Goal: Task Accomplishment & Management: Complete application form

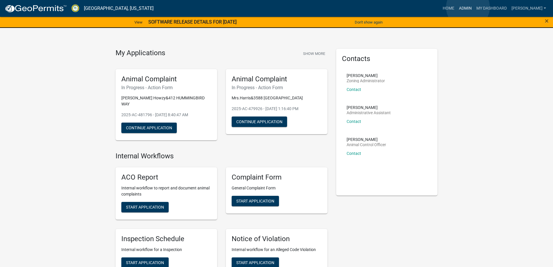
click at [468, 7] on link "Admin" at bounding box center [465, 8] width 17 height 11
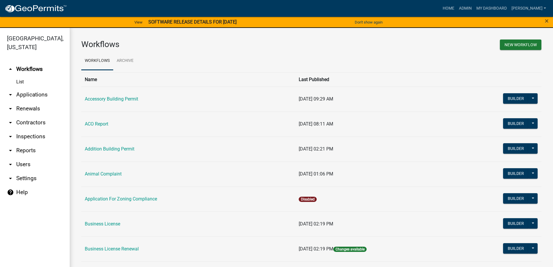
click at [43, 96] on link "arrow_drop_down Applications" at bounding box center [35, 95] width 70 height 14
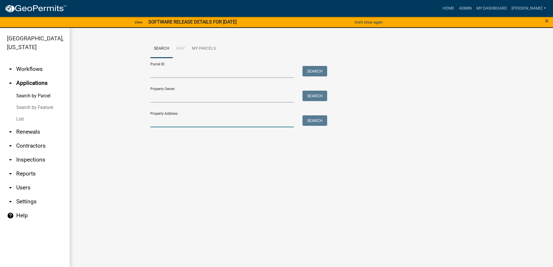
click at [190, 123] on input "Property Address:" at bounding box center [222, 121] width 144 height 12
type input "3264"
click at [315, 124] on button "Search" at bounding box center [315, 120] width 25 height 10
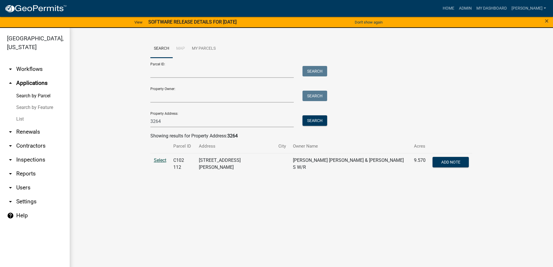
click at [164, 161] on span "Select" at bounding box center [160, 160] width 12 height 6
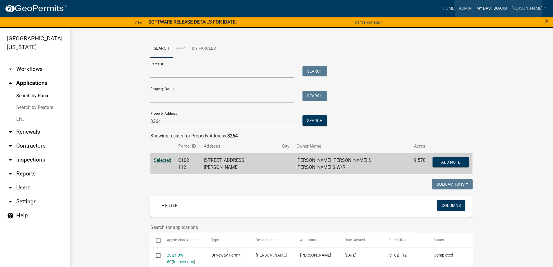
click at [499, 6] on link "My Dashboard" at bounding box center [491, 8] width 35 height 11
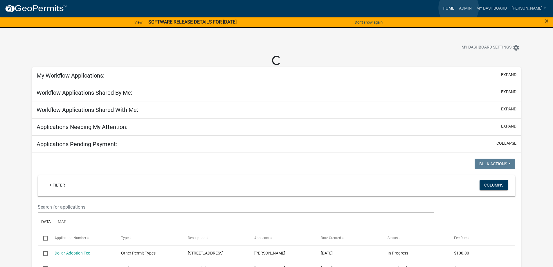
click at [457, 8] on link "Home" at bounding box center [449, 8] width 16 height 11
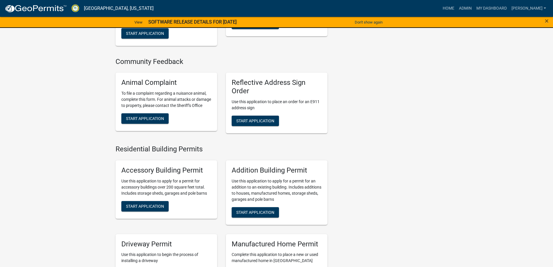
scroll to position [319, 0]
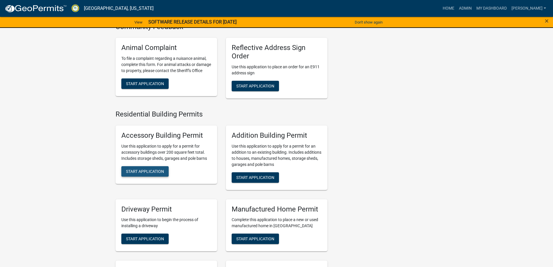
click at [147, 170] on span "Start Application" at bounding box center [145, 171] width 38 height 5
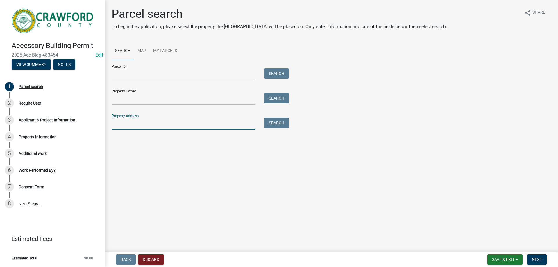
click at [159, 127] on input "Property Address:" at bounding box center [184, 124] width 144 height 12
drag, startPoint x: 148, startPoint y: 125, endPoint x: 105, endPoint y: 123, distance: 43.0
click at [105, 125] on div "Parcel search To begin the application, please select the property the [GEOGRAP…" at bounding box center [331, 71] width 453 height 128
type input "3264"
click at [271, 124] on button "Search" at bounding box center [276, 123] width 25 height 10
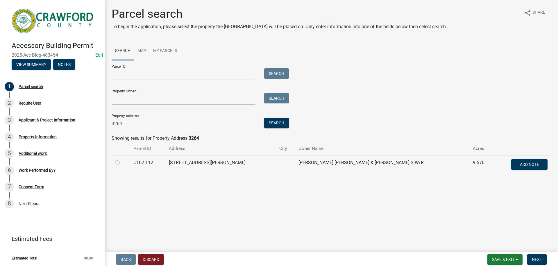
click at [122, 159] on label at bounding box center [122, 159] width 0 height 0
click at [122, 163] on 112 "radio" at bounding box center [124, 161] width 4 height 4
radio 112 "true"
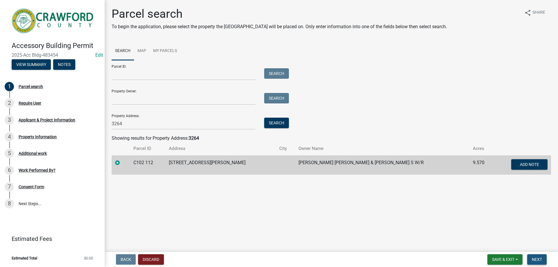
click at [535, 262] on button "Next" at bounding box center [536, 259] width 19 height 10
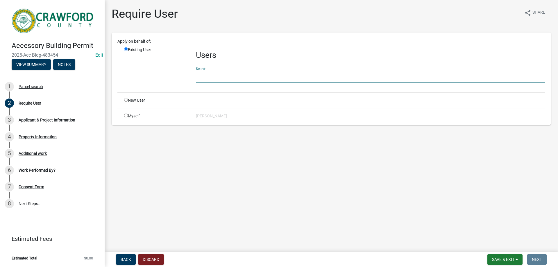
click at [228, 76] on input "text" at bounding box center [370, 77] width 349 height 12
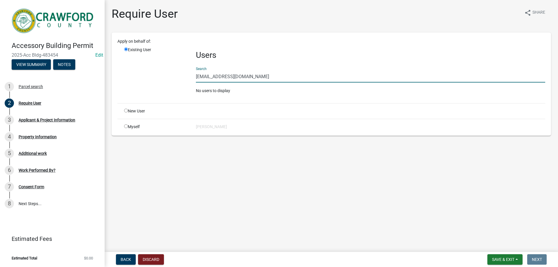
drag, startPoint x: 262, startPoint y: 76, endPoint x: 194, endPoint y: 76, distance: 67.7
click at [194, 76] on div "Users Search [EMAIL_ADDRESS][DOMAIN_NAME] No users to display" at bounding box center [370, 73] width 358 height 52
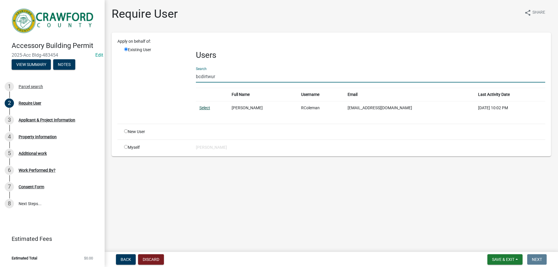
type input "bcdirtwur"
click at [208, 108] on link "Select" at bounding box center [204, 107] width 11 height 5
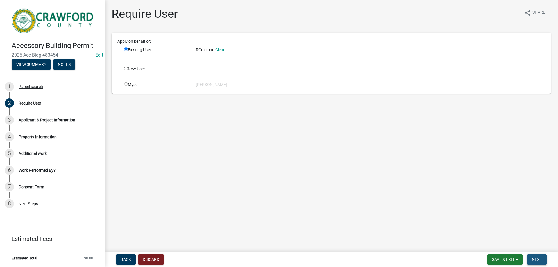
click at [539, 260] on span "Next" at bounding box center [536, 259] width 10 height 5
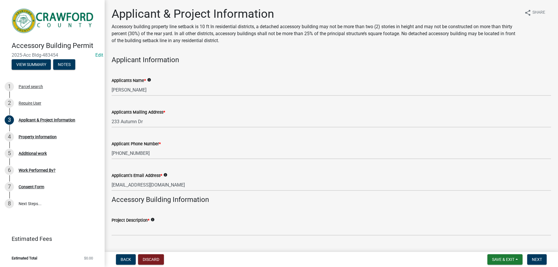
scroll to position [29, 0]
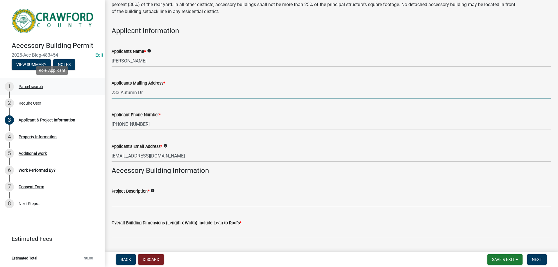
drag, startPoint x: 157, startPoint y: 94, endPoint x: 105, endPoint y: 93, distance: 52.3
click at [101, 94] on div "Accessory Building Permit 2025-Acc Bldg-483454 Edit View Summary Notes 1 Parcel…" at bounding box center [279, 133] width 558 height 267
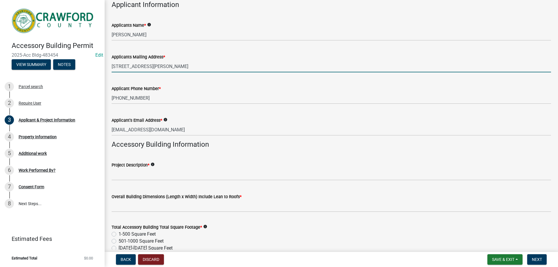
scroll to position [87, 0]
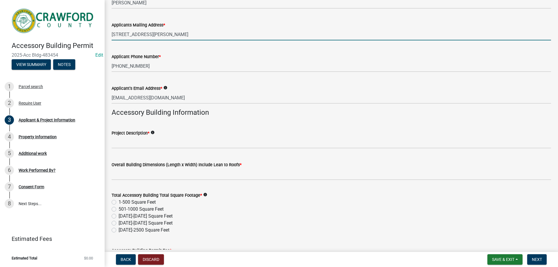
type input "[STREET_ADDRESS][PERSON_NAME]"
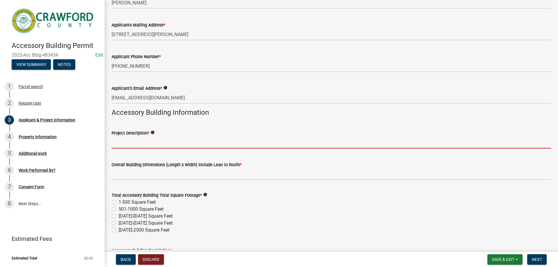
click at [148, 146] on input "Project Description *" at bounding box center [331, 142] width 439 height 12
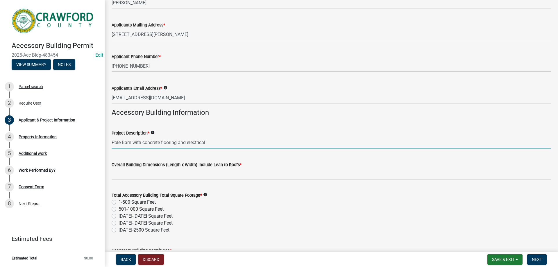
type input "Pole Barn with concrete flooring and electrical"
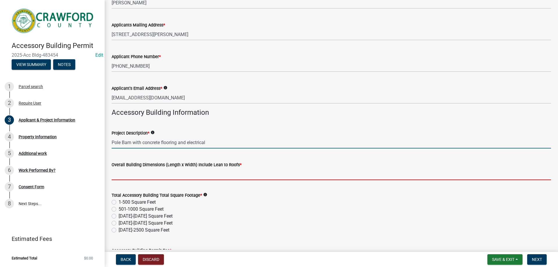
click at [195, 175] on input "Overall Building Dimensions (Length x Width) Include Lean to Roofs *" at bounding box center [331, 174] width 439 height 12
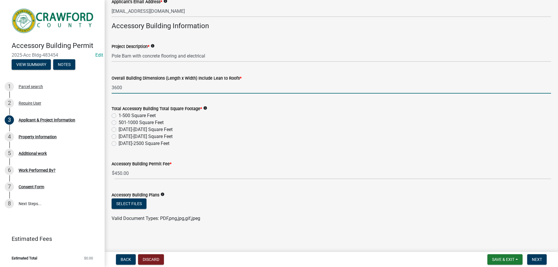
scroll to position [174, 0]
drag, startPoint x: 134, startPoint y: 88, endPoint x: 107, endPoint y: 85, distance: 26.6
click at [107, 85] on div "Overall Building Dimensions (Length x Width) Include Lean to Roofs * 3600" at bounding box center [331, 79] width 448 height 27
type input "60 x 60 with lean to without 40x 60"
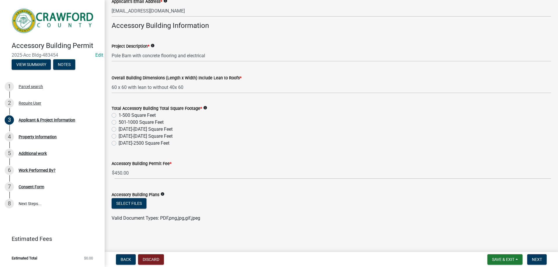
click at [118, 142] on label "[DATE]-2500 Square Feet" at bounding box center [143, 143] width 51 height 7
click at [118, 142] on input "[DATE]-2500 Square Feet" at bounding box center [120, 142] width 4 height 4
radio input "true"
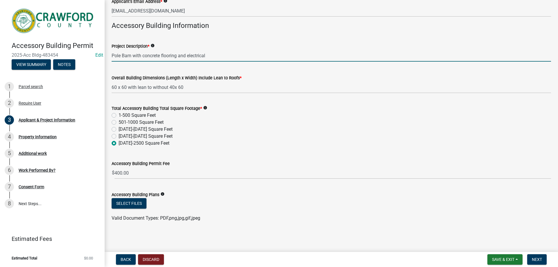
click at [216, 56] on input "Pole Barn with concrete flooring and electrical" at bounding box center [331, 56] width 439 height 12
type input "Pole Barn with concrete flooring and electrical, plumbing"
click at [136, 203] on button "Select files" at bounding box center [129, 203] width 35 height 10
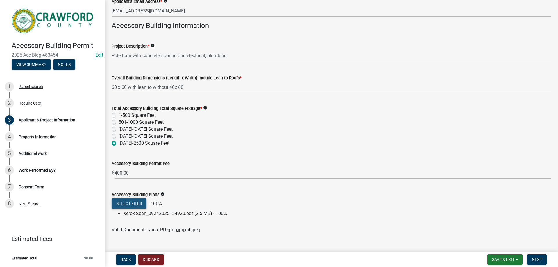
click at [136, 204] on button "Select files" at bounding box center [129, 203] width 35 height 10
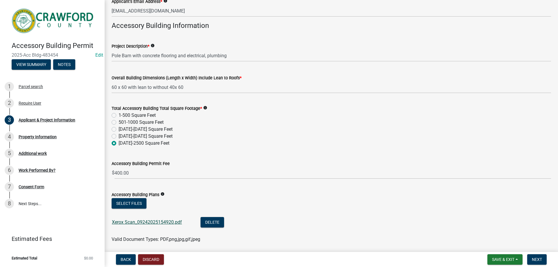
click at [145, 221] on link "Xerox Scan_09242025154920.pdf" at bounding box center [147, 222] width 70 height 6
click at [540, 260] on span "Next" at bounding box center [536, 259] width 10 height 5
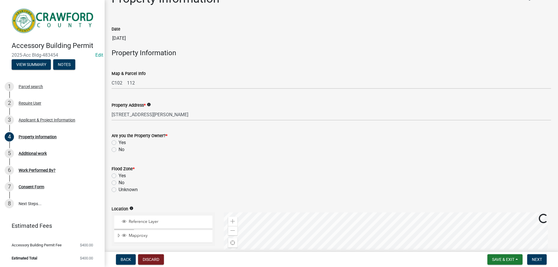
scroll to position [58, 0]
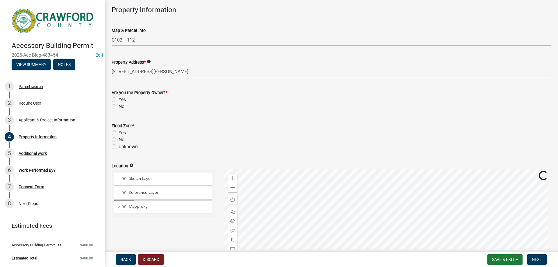
click at [118, 99] on label "Yes" at bounding box center [121, 99] width 7 height 7
click at [118, 99] on input "Yes" at bounding box center [120, 98] width 4 height 4
radio input "true"
click at [118, 140] on label "No" at bounding box center [121, 139] width 6 height 7
click at [118, 140] on input "No" at bounding box center [120, 138] width 4 height 4
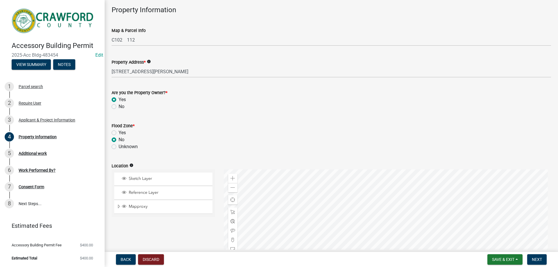
radio input "true"
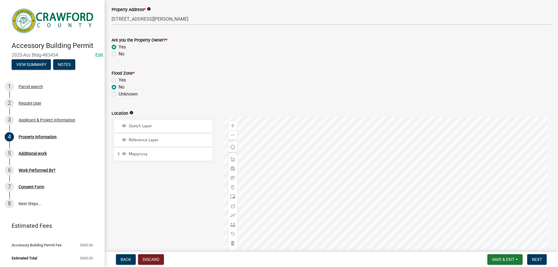
scroll to position [174, 0]
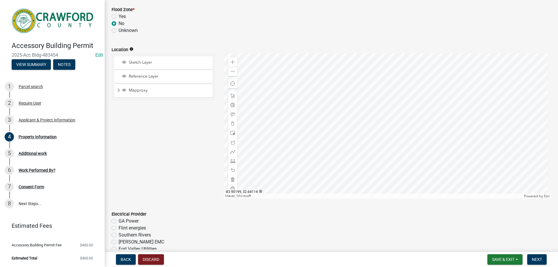
click at [341, 126] on div at bounding box center [387, 125] width 327 height 145
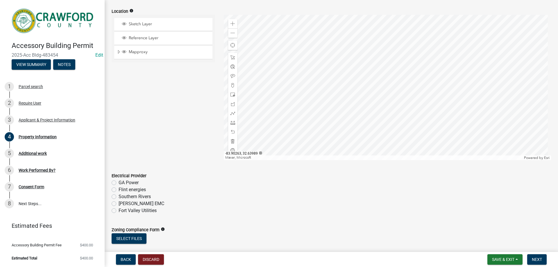
scroll to position [248, 0]
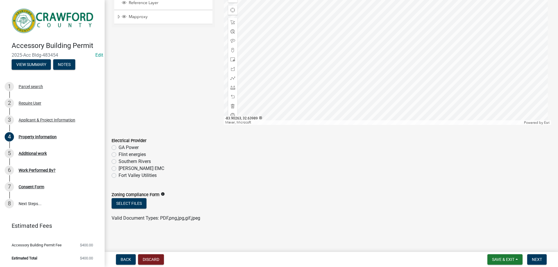
click at [118, 155] on label "Flint energies" at bounding box center [131, 154] width 27 height 7
click at [118, 155] on input "Flint energies" at bounding box center [120, 153] width 4 height 4
radio input "true"
click at [535, 259] on span "Next" at bounding box center [536, 259] width 10 height 5
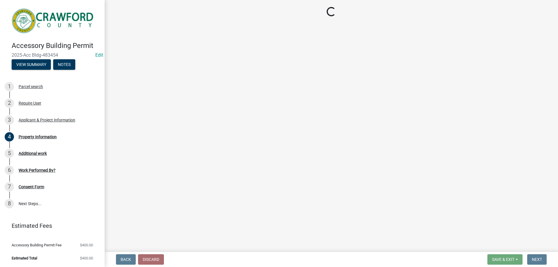
scroll to position [0, 0]
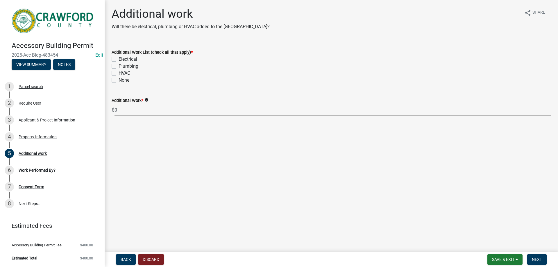
click at [118, 61] on label "Electrical" at bounding box center [127, 59] width 19 height 7
click at [118, 60] on input "Electrical" at bounding box center [120, 58] width 4 height 4
checkbox input "true"
checkbox input "false"
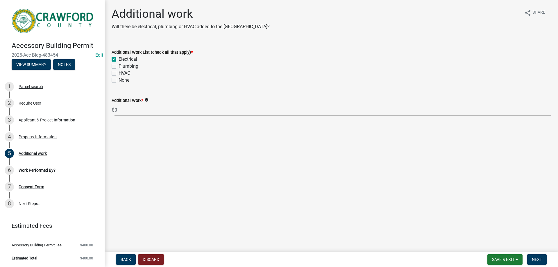
checkbox input "false"
click at [118, 66] on label "Plumbing" at bounding box center [128, 66] width 20 height 7
click at [118, 66] on input "Plumbing" at bounding box center [120, 65] width 4 height 4
checkbox input "true"
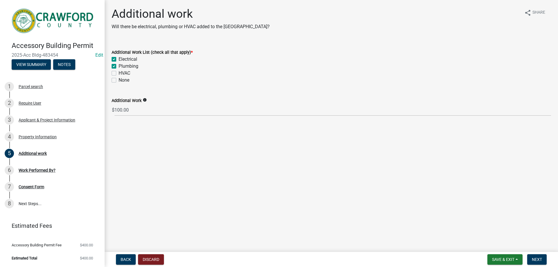
checkbox input "true"
checkbox input "false"
click at [541, 259] on span "Next" at bounding box center [536, 259] width 10 height 5
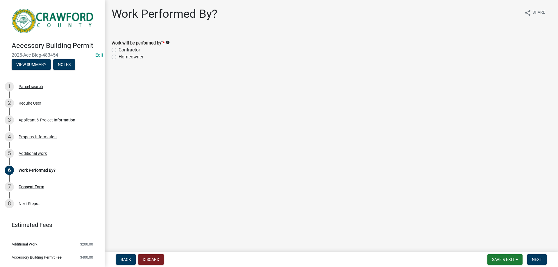
click at [118, 57] on label "Homeowner" at bounding box center [130, 56] width 25 height 7
click at [118, 57] on input "Homeowner" at bounding box center [120, 55] width 4 height 4
radio input "true"
click at [534, 257] on span "Next" at bounding box center [536, 259] width 10 height 5
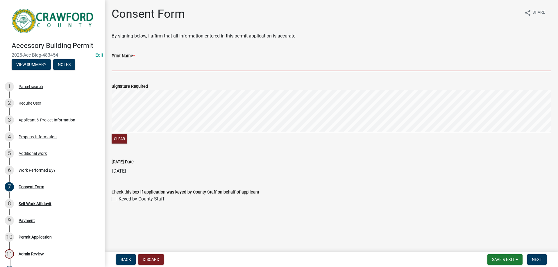
click at [139, 63] on input "Print Name *" at bounding box center [331, 65] width 439 height 12
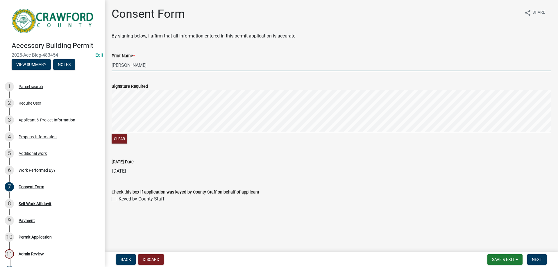
type input "[PERSON_NAME]"
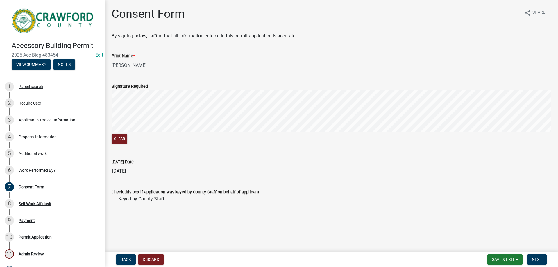
click at [118, 199] on label "Keyed by County Staff" at bounding box center [141, 198] width 46 height 7
click at [118, 199] on input "Keyed by County Staff" at bounding box center [120, 197] width 4 height 4
checkbox input "true"
click at [538, 261] on span "Next" at bounding box center [536, 259] width 10 height 5
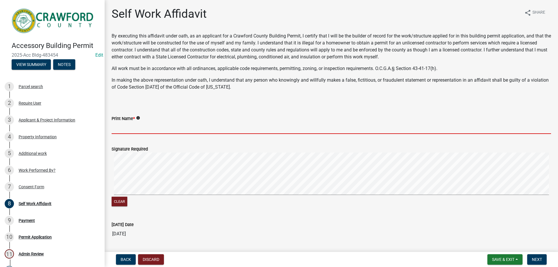
click at [159, 130] on input "Print Name *" at bounding box center [331, 128] width 439 height 12
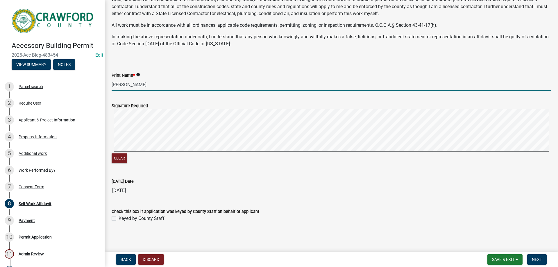
scroll to position [44, 0]
type input "[PERSON_NAME]"
click at [118, 219] on label "Keyed by County Staff" at bounding box center [141, 218] width 46 height 7
click at [118, 218] on input "Keyed by County Staff" at bounding box center [120, 217] width 4 height 4
checkbox input "true"
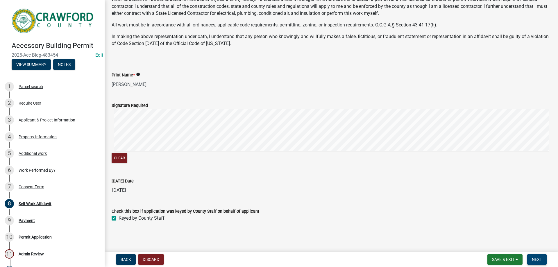
click at [536, 259] on span "Next" at bounding box center [536, 259] width 10 height 5
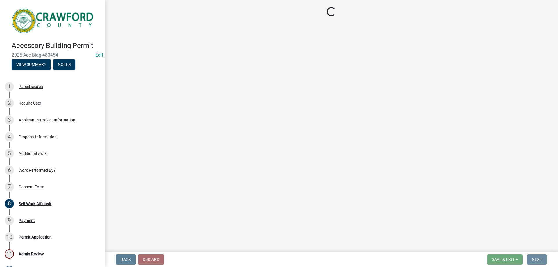
scroll to position [0, 0]
select select "3: 3"
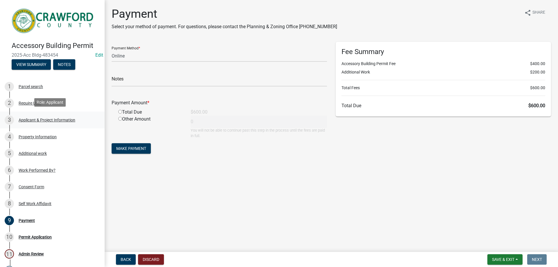
click at [34, 118] on div "Applicant & Project Information" at bounding box center [47, 120] width 57 height 4
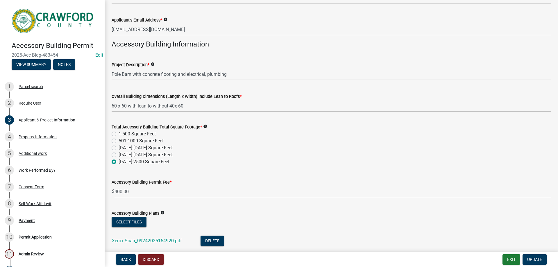
scroll to position [195, 0]
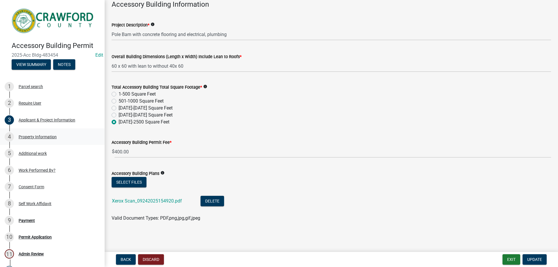
click at [47, 137] on div "Property Information" at bounding box center [38, 137] width 38 height 4
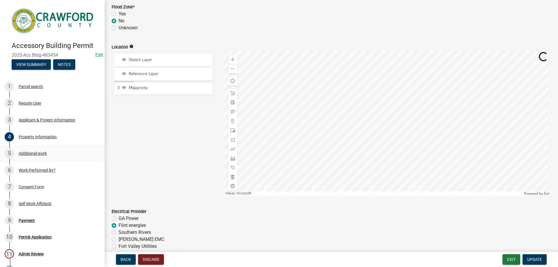
scroll to position [248, 0]
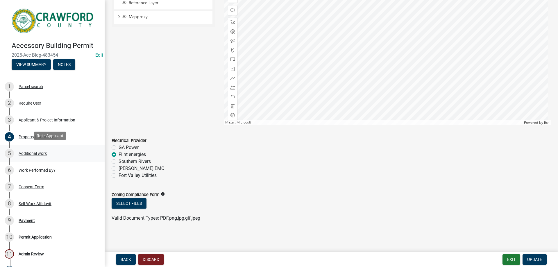
click at [40, 152] on div "Additional work" at bounding box center [33, 153] width 28 height 4
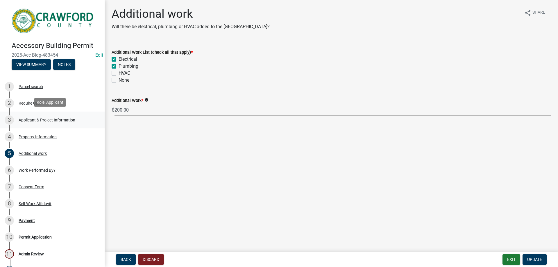
click at [36, 118] on div "Applicant & Project Information" at bounding box center [47, 120] width 57 height 4
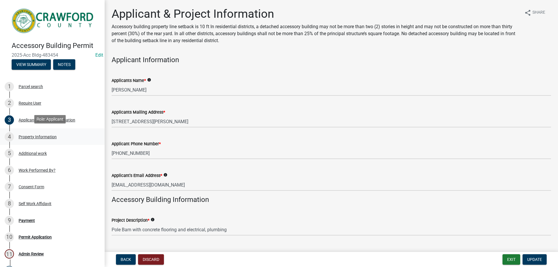
click at [42, 135] on div "Property Information" at bounding box center [38, 137] width 38 height 4
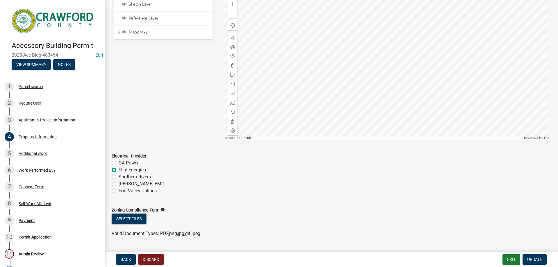
scroll to position [248, 0]
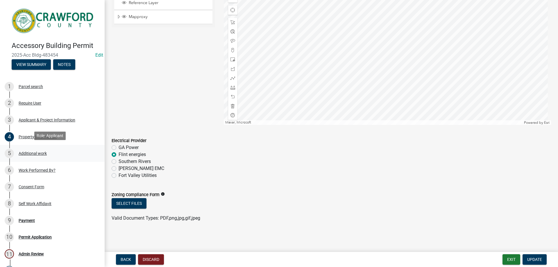
click at [38, 153] on div "Additional work" at bounding box center [33, 153] width 28 height 4
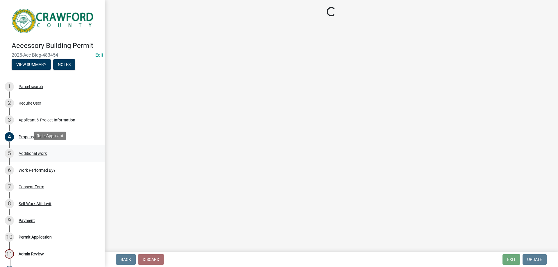
scroll to position [0, 0]
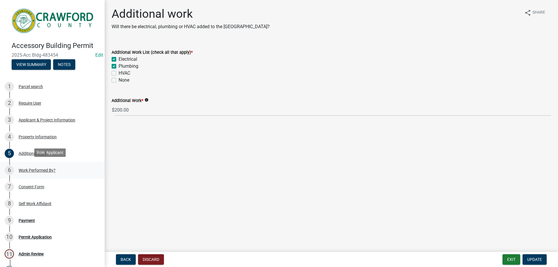
click at [38, 169] on div "Work Performed By?" at bounding box center [37, 170] width 37 height 4
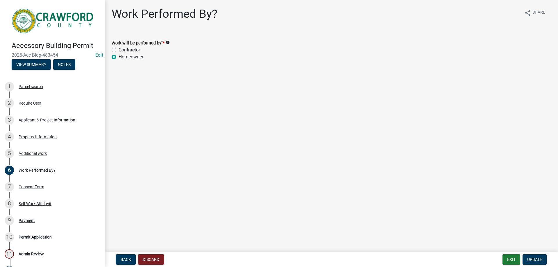
click at [118, 51] on label "Contractor" at bounding box center [128, 49] width 21 height 7
click at [118, 50] on input "Contractor" at bounding box center [120, 48] width 4 height 4
radio input "true"
click at [535, 256] on button "Update" at bounding box center [534, 259] width 24 height 10
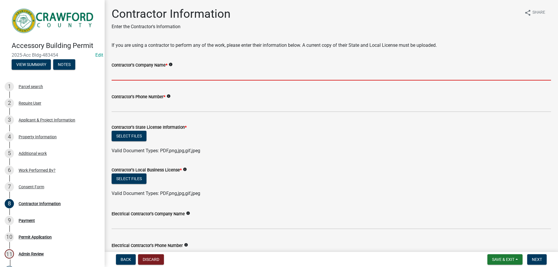
click at [165, 74] on input "Contractor's Company Name *" at bounding box center [331, 75] width 439 height 12
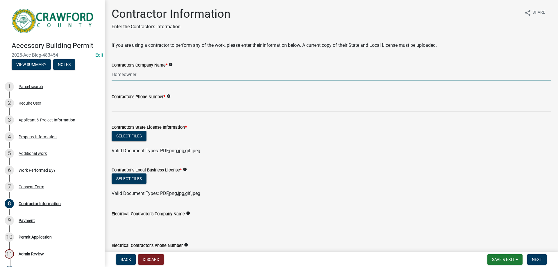
type input "Homeowner"
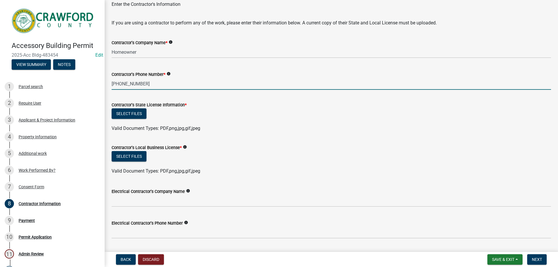
scroll to position [58, 0]
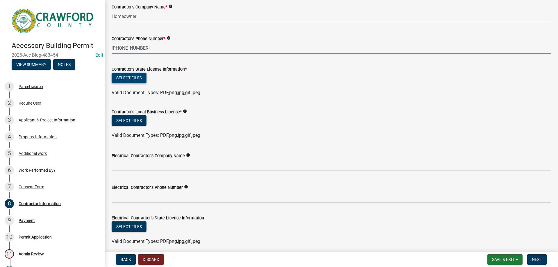
type input "[PHONE_NUMBER]"
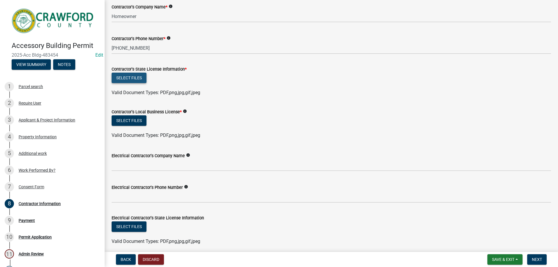
click at [140, 76] on button "Select files" at bounding box center [129, 78] width 35 height 10
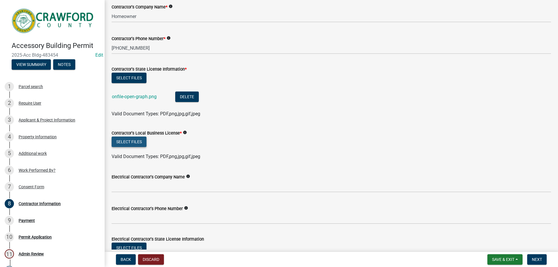
click at [132, 142] on button "Select files" at bounding box center [129, 141] width 35 height 10
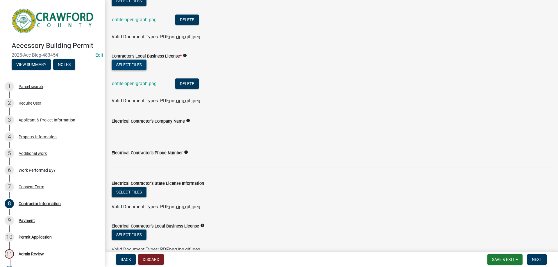
scroll to position [145, 0]
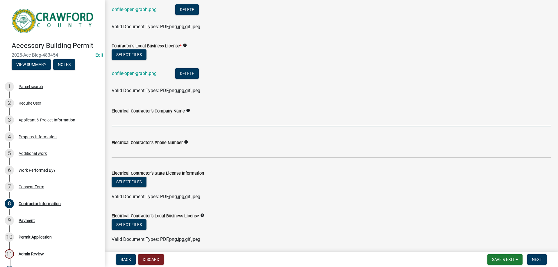
click at [156, 122] on input "Electrical Contractor's Company Name" at bounding box center [331, 120] width 439 height 12
type input "[PERSON_NAME]"
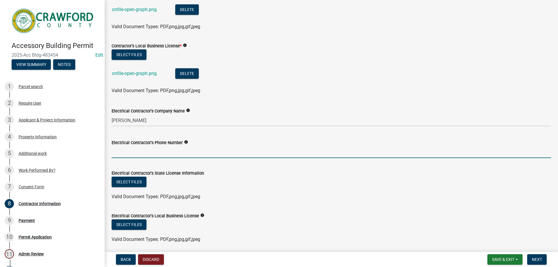
click at [171, 151] on input "Electrical Contractor's Phone Number" at bounding box center [331, 152] width 439 height 12
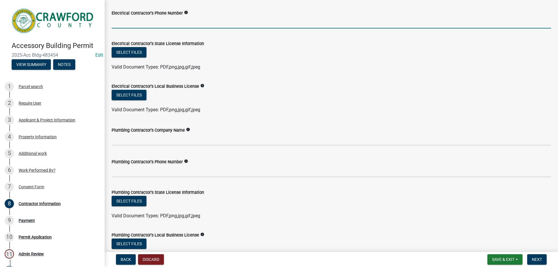
scroll to position [232, 0]
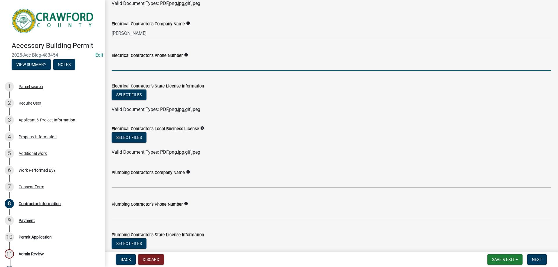
click at [172, 62] on input "Electrical Contractor's Phone Number" at bounding box center [331, 65] width 439 height 12
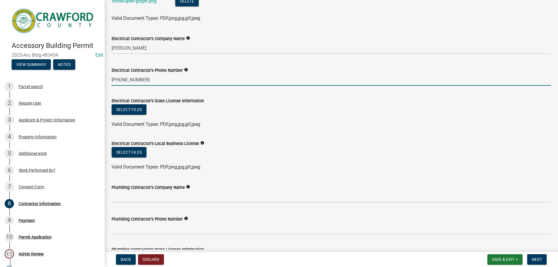
scroll to position [203, 0]
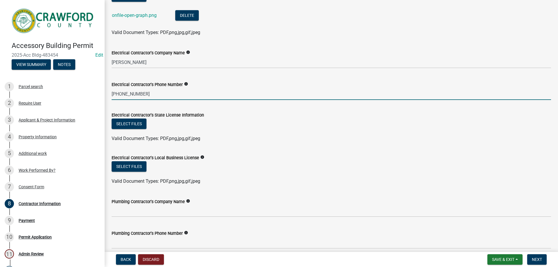
type input "[PHONE_NUMBER]"
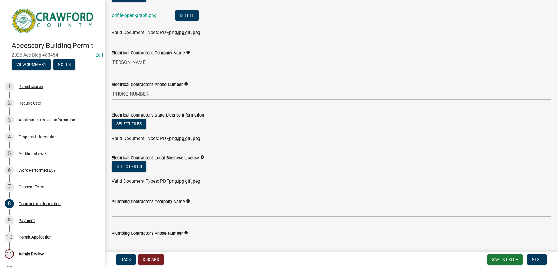
click at [166, 63] on input "[PERSON_NAME]" at bounding box center [331, 62] width 439 height 12
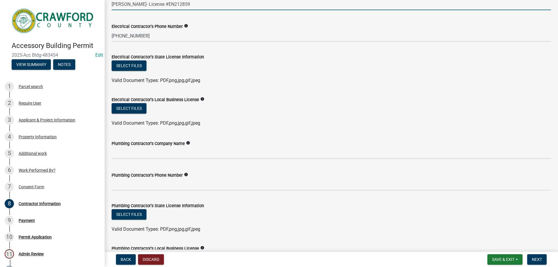
scroll to position [319, 0]
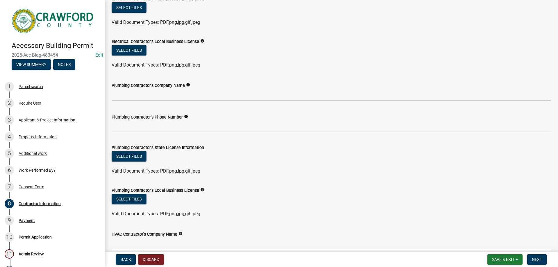
type input "[PERSON_NAME]- License #EN212859"
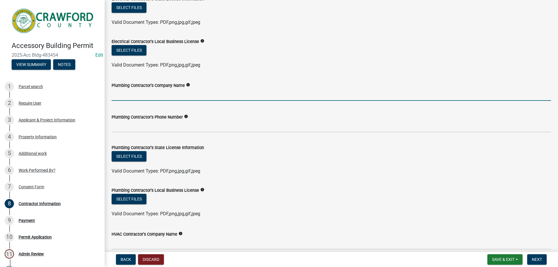
click at [154, 97] on input "Plumbing Contractor's Company Name" at bounding box center [331, 95] width 439 height 12
type input "Homeowner"
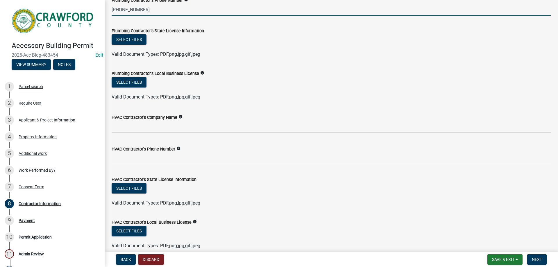
scroll to position [464, 0]
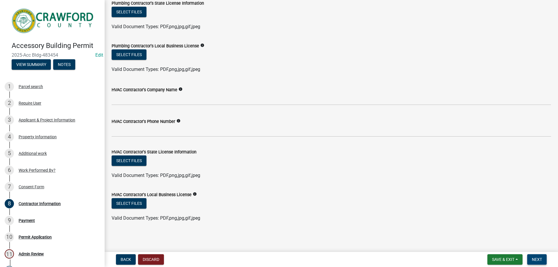
type input "[PHONE_NUMBER]"
click at [533, 258] on span "Next" at bounding box center [536, 259] width 10 height 5
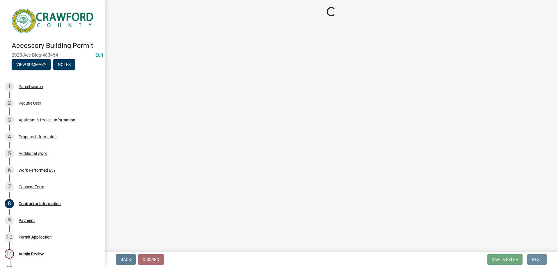
scroll to position [0, 0]
select select "3: 3"
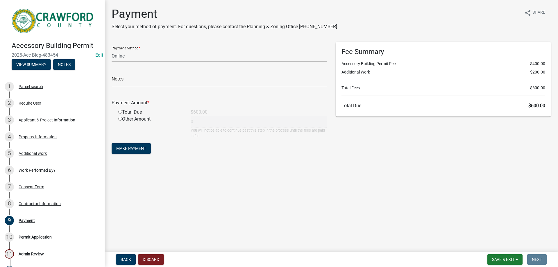
click at [120, 112] on input "radio" at bounding box center [120, 112] width 4 height 4
radio input "true"
type input "600"
click at [156, 55] on select "Credit Card POS Check Cash Online" at bounding box center [219, 56] width 215 height 12
select select "1: 0"
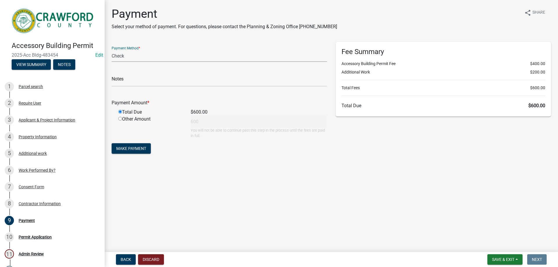
click at [112, 50] on select "Credit Card POS Check Cash Online" at bounding box center [219, 56] width 215 height 12
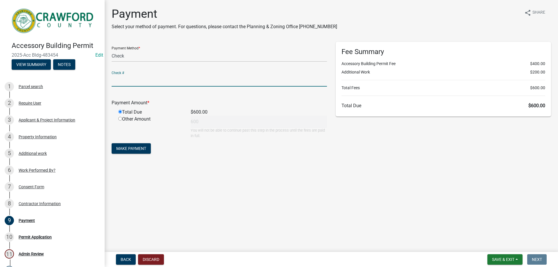
click at [153, 79] on input "text" at bounding box center [219, 81] width 215 height 12
type input "1768"
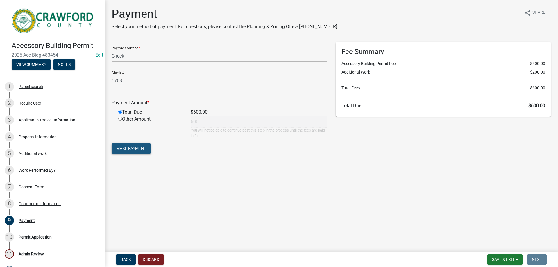
click at [136, 145] on button "Make Payment" at bounding box center [131, 148] width 39 height 10
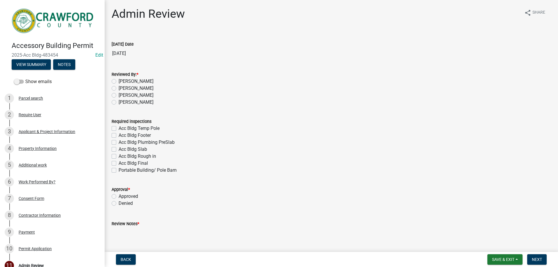
click at [118, 83] on label "[PERSON_NAME]" at bounding box center [135, 81] width 35 height 7
click at [118, 82] on input "[PERSON_NAME]" at bounding box center [120, 80] width 4 height 4
radio input "true"
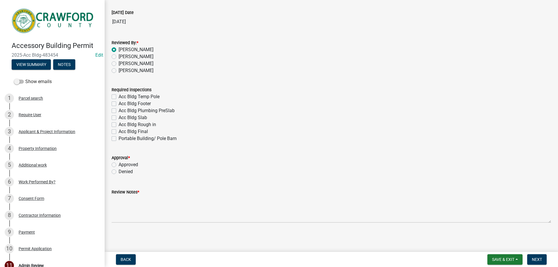
scroll to position [32, 0]
click at [118, 104] on label "Acc Bldg Footer" at bounding box center [134, 103] width 32 height 7
click at [118, 103] on input "Acc Bldg Footer" at bounding box center [120, 102] width 4 height 4
checkbox input "true"
checkbox input "false"
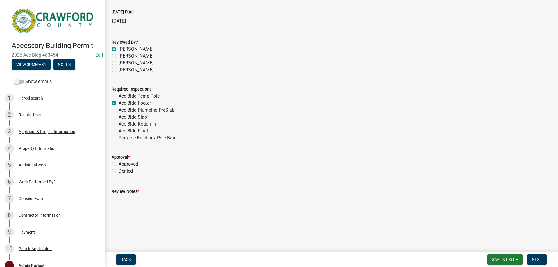
checkbox input "true"
checkbox input "false"
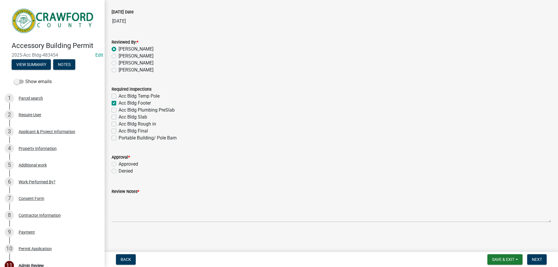
checkbox input "false"
click at [118, 110] on label "Acc Bldg Plumbing PreSlab" at bounding box center [146, 110] width 56 height 7
click at [118, 110] on input "Acc Bldg Plumbing PreSlab" at bounding box center [120, 109] width 4 height 4
checkbox input "true"
checkbox input "false"
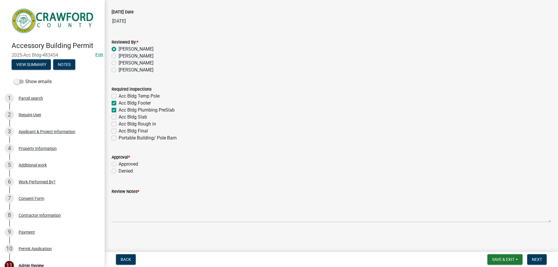
checkbox input "true"
checkbox input "false"
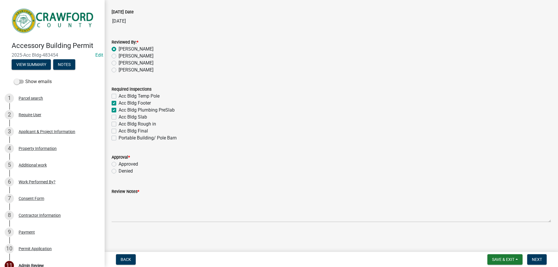
checkbox input "false"
click at [118, 116] on label "Acc Bldg Slab" at bounding box center [132, 117] width 28 height 7
click at [118, 116] on input "Acc Bldg Slab" at bounding box center [120, 116] width 4 height 4
checkbox input "true"
checkbox input "false"
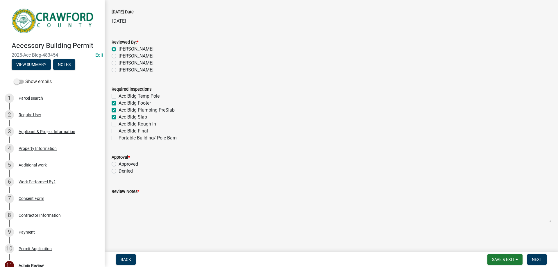
checkbox input "true"
checkbox input "false"
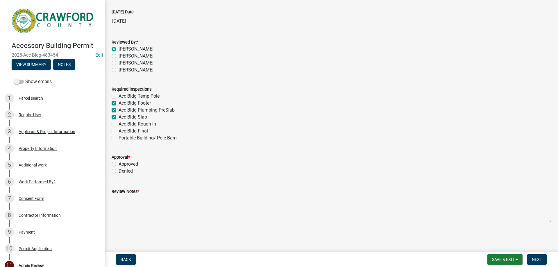
checkbox input "false"
click at [118, 125] on label "Acc Bldg Rough in" at bounding box center [136, 124] width 37 height 7
click at [118, 124] on input "Acc Bldg Rough in" at bounding box center [120, 123] width 4 height 4
checkbox input "true"
checkbox input "false"
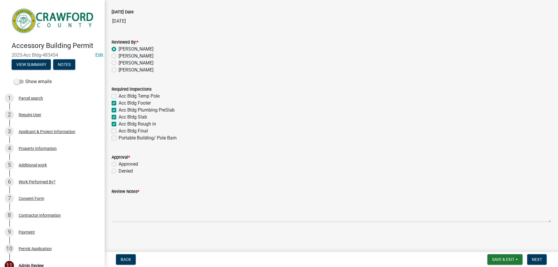
checkbox input "true"
checkbox input "false"
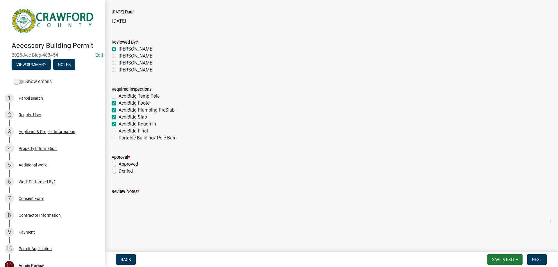
checkbox input "false"
click at [118, 131] on label "Acc Bldg Final" at bounding box center [132, 130] width 29 height 7
click at [118, 131] on input "Acc Bldg Final" at bounding box center [120, 129] width 4 height 4
checkbox input "true"
checkbox input "false"
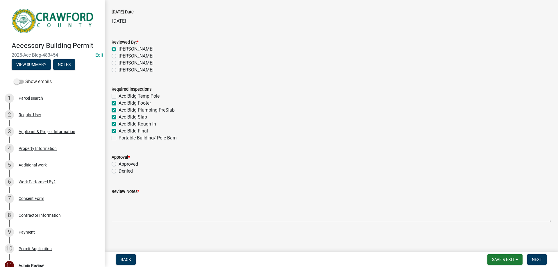
checkbox input "true"
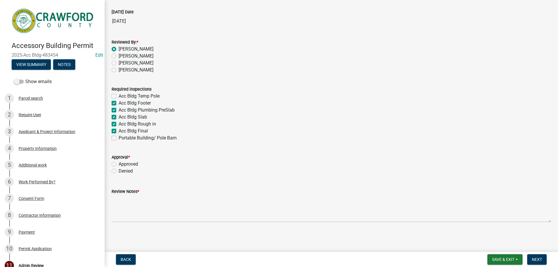
checkbox input "false"
click at [118, 125] on label "Acc Bldg Rough in" at bounding box center [136, 124] width 37 height 7
click at [118, 124] on input "Acc Bldg Rough in" at bounding box center [120, 123] width 4 height 4
checkbox input "false"
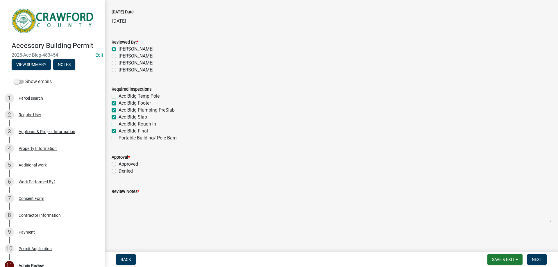
checkbox input "true"
checkbox input "false"
checkbox input "true"
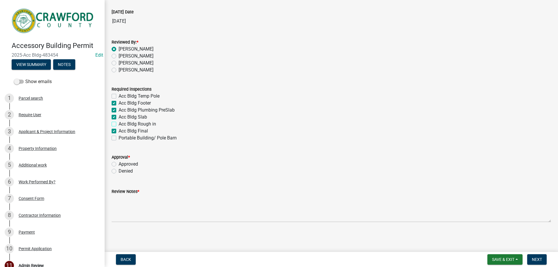
checkbox input "false"
click at [118, 164] on label "Approved" at bounding box center [127, 164] width 19 height 7
click at [118, 164] on input "Approved" at bounding box center [120, 163] width 4 height 4
radio input "true"
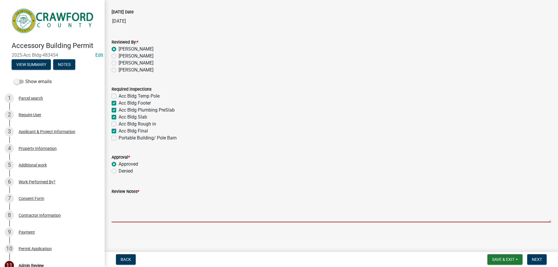
click at [146, 213] on textarea "Review Notes *" at bounding box center [331, 208] width 439 height 27
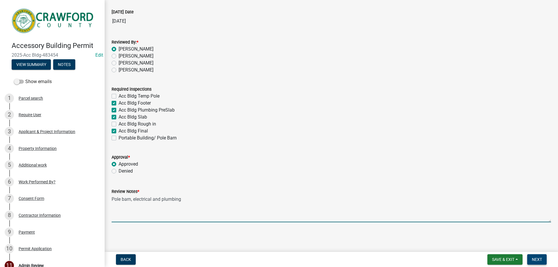
type textarea "Pole barn, electrical and plumbing"
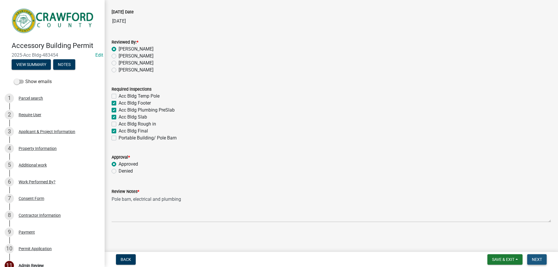
click at [537, 258] on span "Next" at bounding box center [536, 259] width 10 height 5
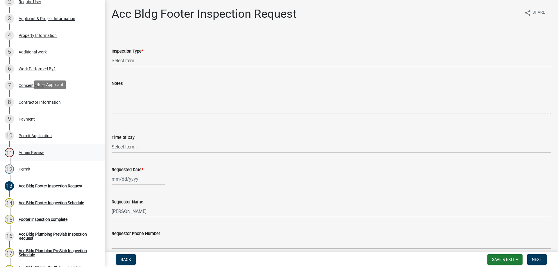
scroll to position [145, 0]
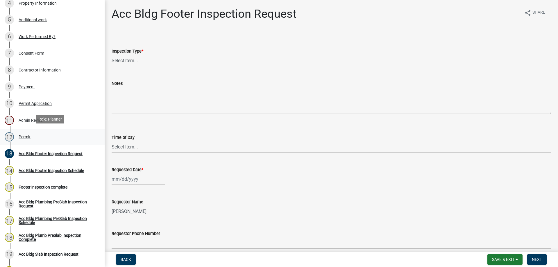
click at [27, 135] on div "Permit" at bounding box center [25, 137] width 12 height 4
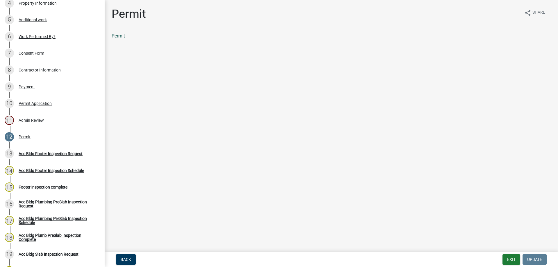
click at [120, 35] on link "Permit" at bounding box center [118, 36] width 13 height 6
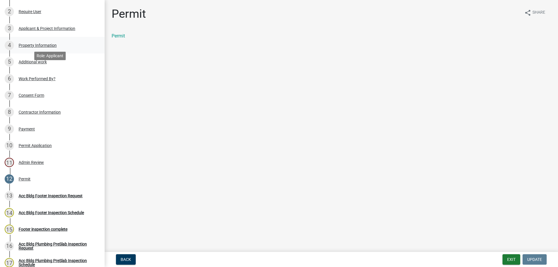
scroll to position [58, 0]
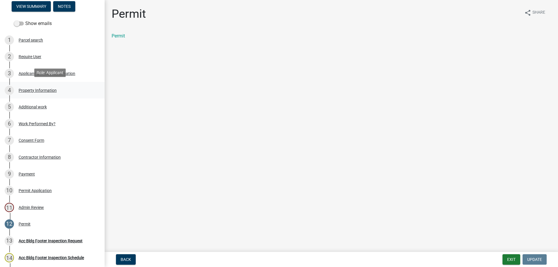
click at [41, 88] on div "Property Information" at bounding box center [38, 90] width 38 height 4
